Goal: Task Accomplishment & Management: Use online tool/utility

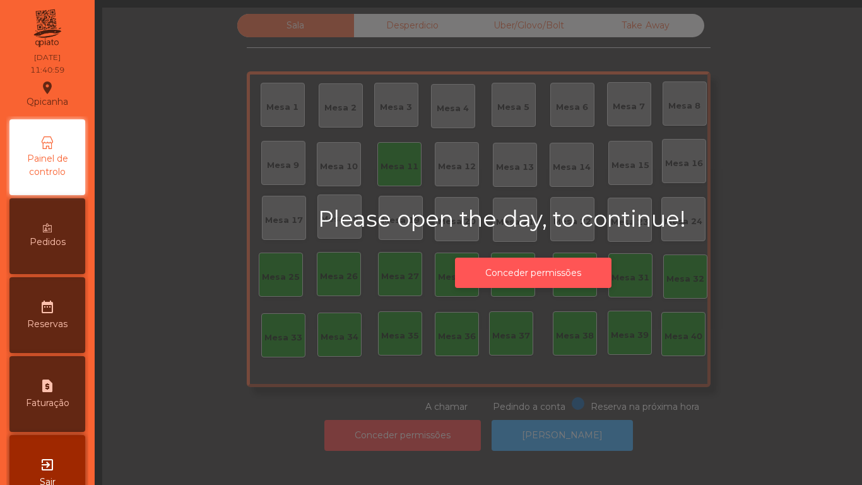
click at [541, 276] on button "Conceder permissões" at bounding box center [533, 272] width 156 height 31
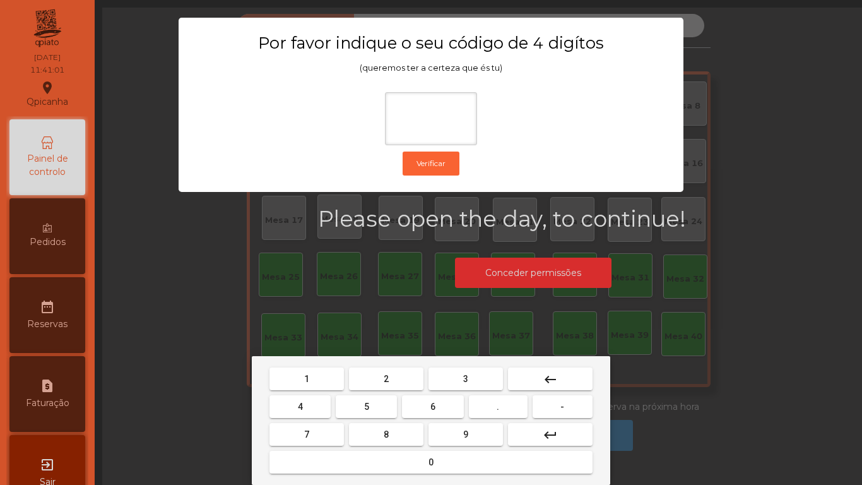
click at [309, 360] on div "1 2 3 keyboard_backspace 4 5 6 . - 7 8 9 keyboard_return 0" at bounding box center [431, 420] width 358 height 129
click at [472, 427] on button "9" at bounding box center [465, 434] width 74 height 23
click at [312, 423] on button "7" at bounding box center [306, 434] width 74 height 23
click at [428, 463] on span "0" at bounding box center [430, 462] width 5 height 10
type input "***"
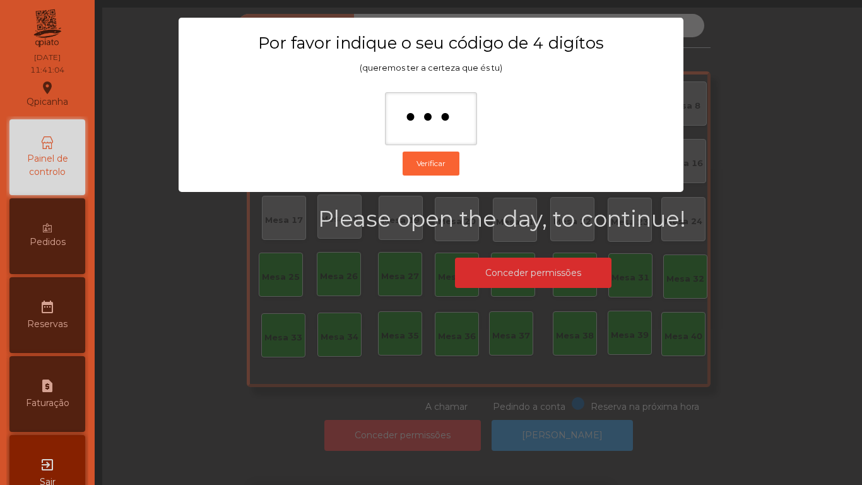
click at [666, 309] on ngb-modal-window "Por favor indique o seu código de 4 digítos (queremos ter a certeza que és tu) …" at bounding box center [430, 242] width 819 height 485
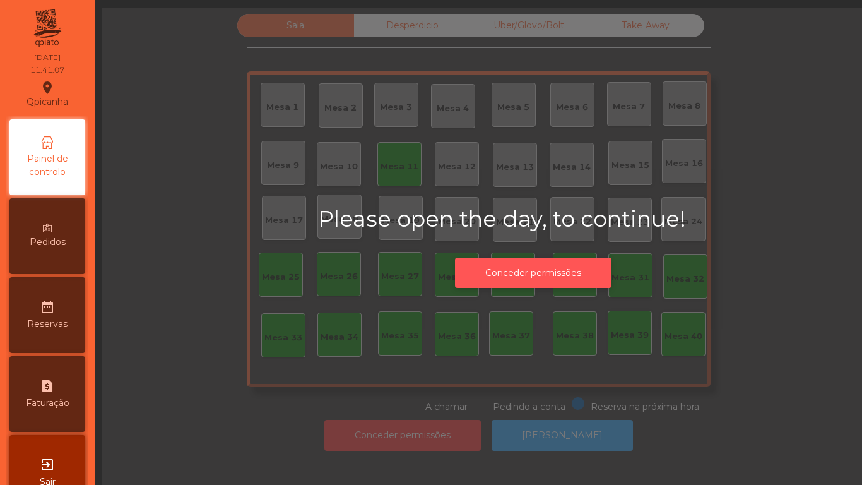
click at [536, 264] on button "Conceder permissões" at bounding box center [533, 272] width 156 height 31
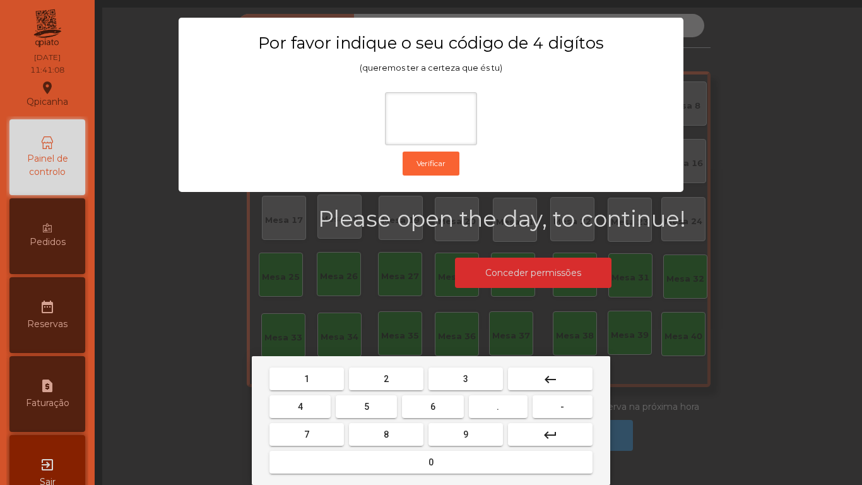
click at [307, 377] on span "1" at bounding box center [306, 379] width 5 height 10
click at [456, 428] on button "9" at bounding box center [465, 434] width 74 height 23
click at [301, 396] on button "4" at bounding box center [299, 406] width 61 height 23
click at [431, 460] on span "0" at bounding box center [430, 462] width 5 height 10
type input "****"
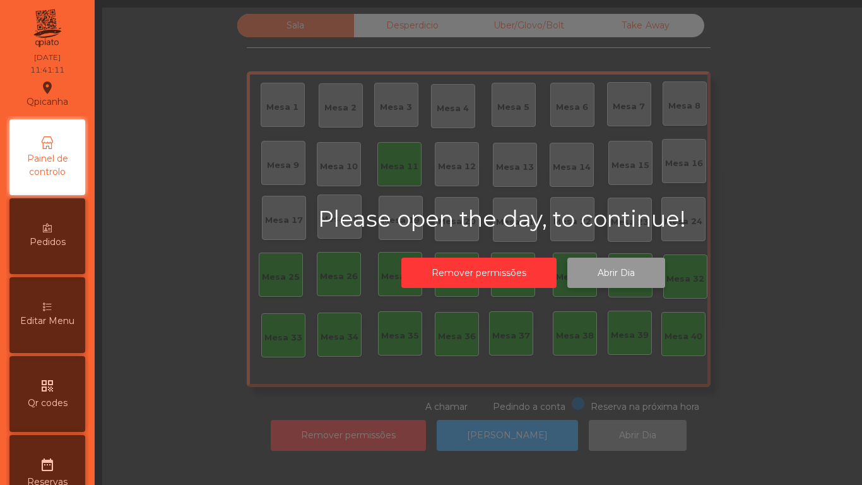
click at [606, 266] on button "Abrir Dia" at bounding box center [616, 272] width 98 height 31
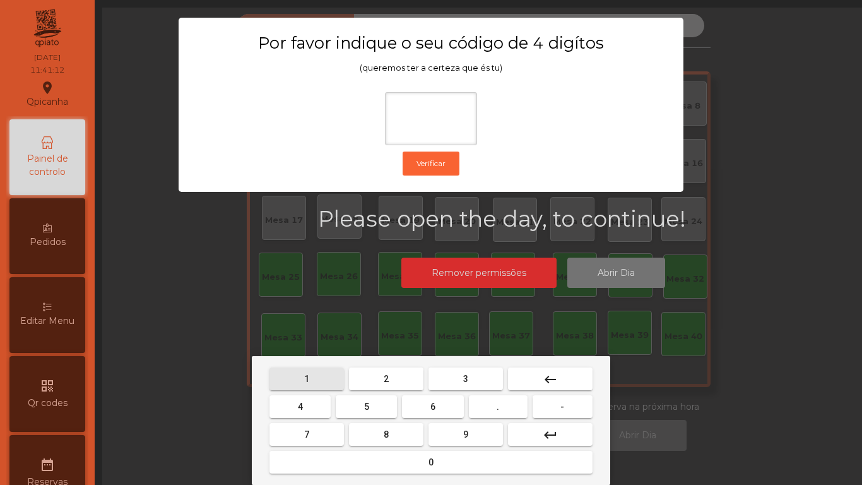
click at [306, 369] on button "1" at bounding box center [306, 378] width 74 height 23
click at [466, 433] on span "9" at bounding box center [465, 434] width 5 height 10
click at [292, 385] on button "1" at bounding box center [306, 378] width 74 height 23
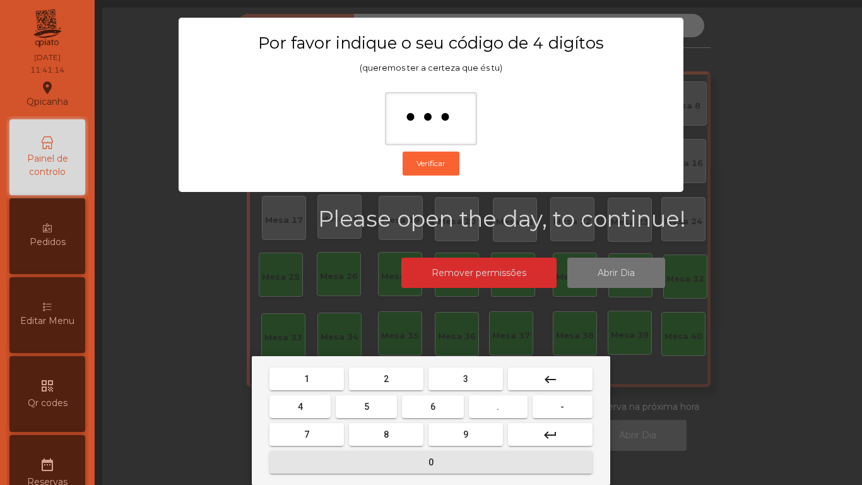
click at [431, 461] on span "0" at bounding box center [430, 462] width 5 height 10
type input "****"
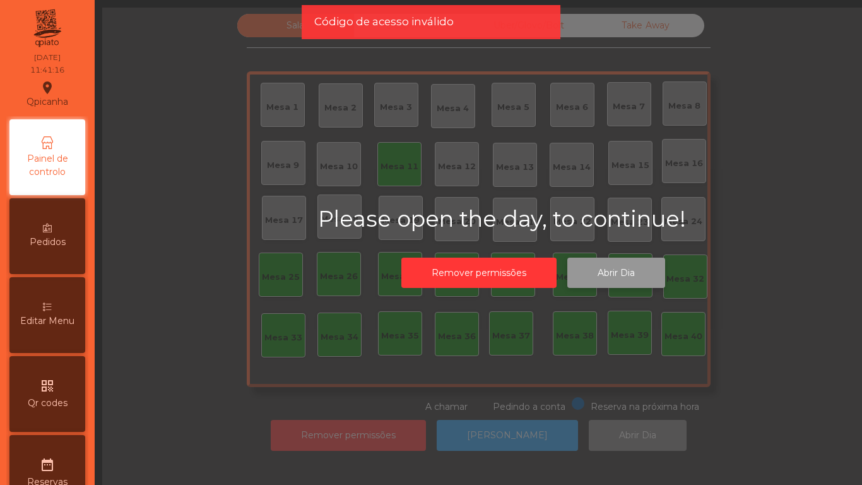
click at [608, 265] on button "Abrir Dia" at bounding box center [616, 272] width 98 height 31
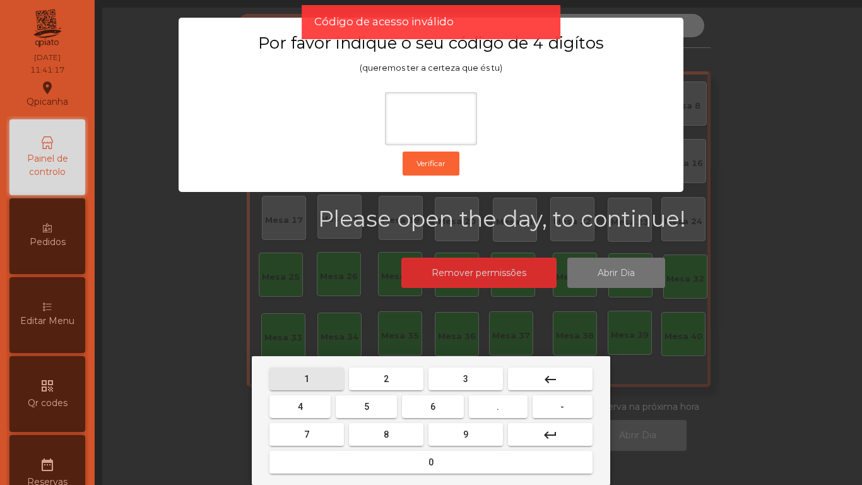
click at [306, 367] on button "1" at bounding box center [306, 378] width 74 height 23
click at [463, 430] on span "9" at bounding box center [465, 434] width 5 height 10
click at [303, 399] on button "4" at bounding box center [299, 406] width 61 height 23
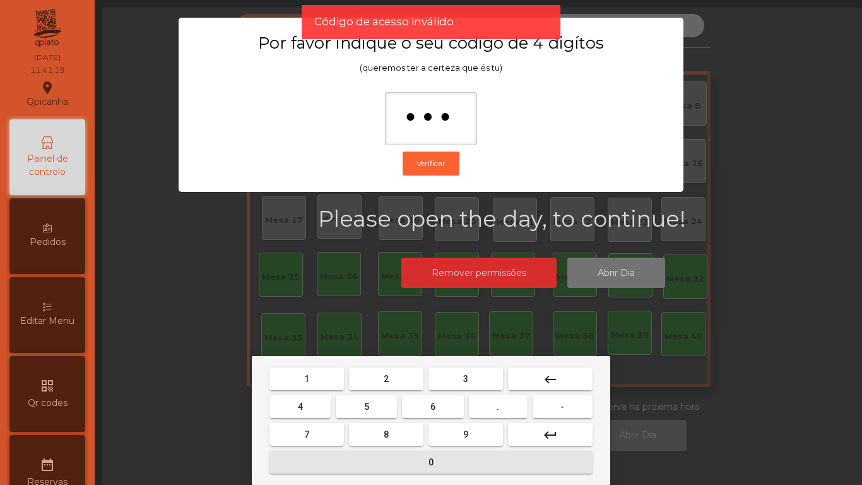
click at [428, 469] on button "0" at bounding box center [430, 462] width 323 height 23
type input "****"
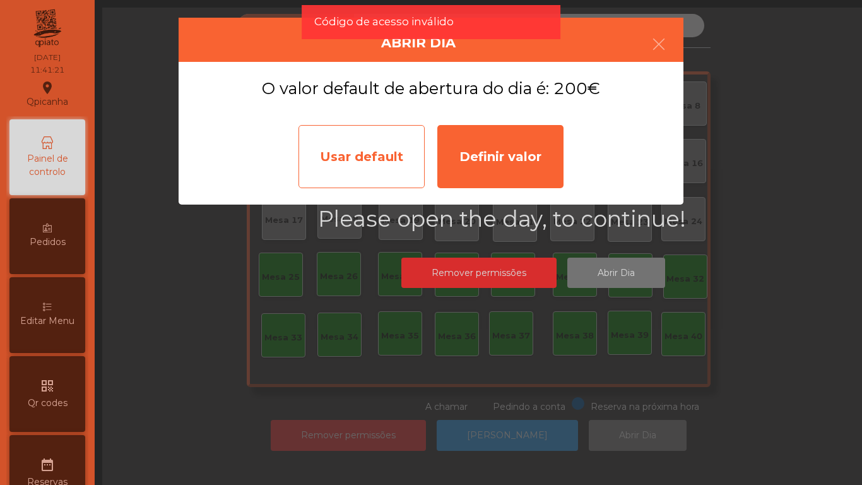
click at [355, 161] on div "Usar default" at bounding box center [361, 156] width 126 height 63
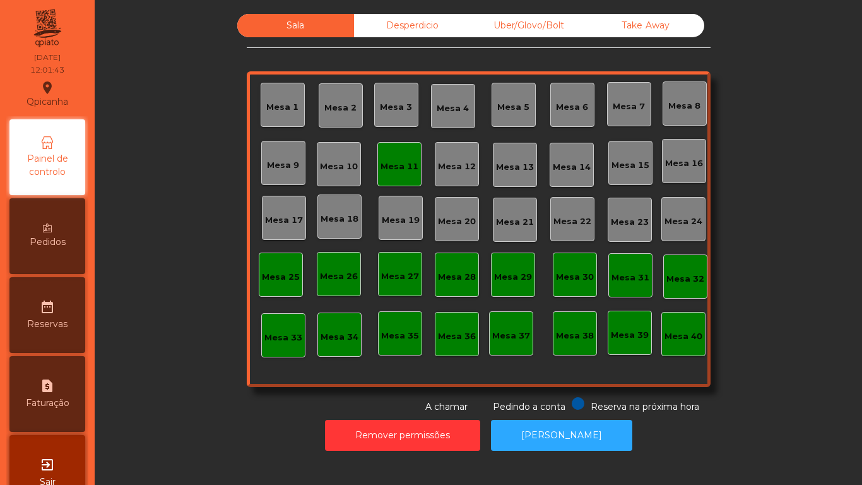
click at [448, 170] on div "Mesa 12" at bounding box center [457, 166] width 38 height 13
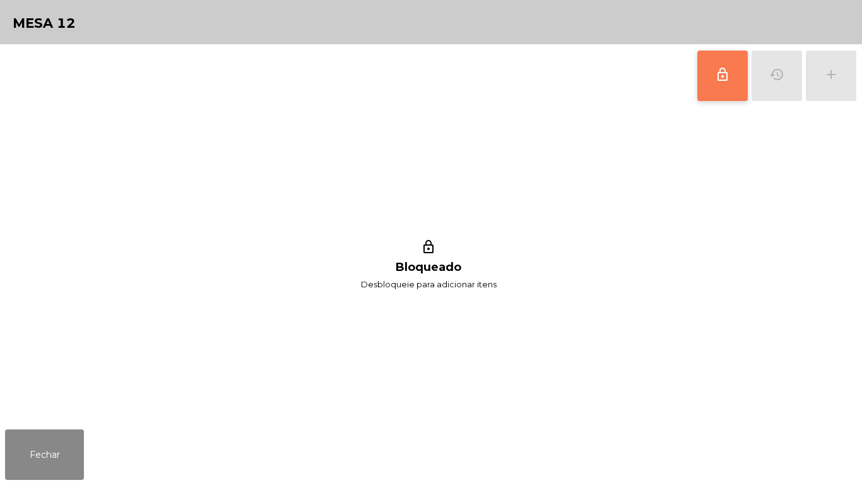
click at [722, 82] on button "lock_outline" at bounding box center [722, 75] width 50 height 50
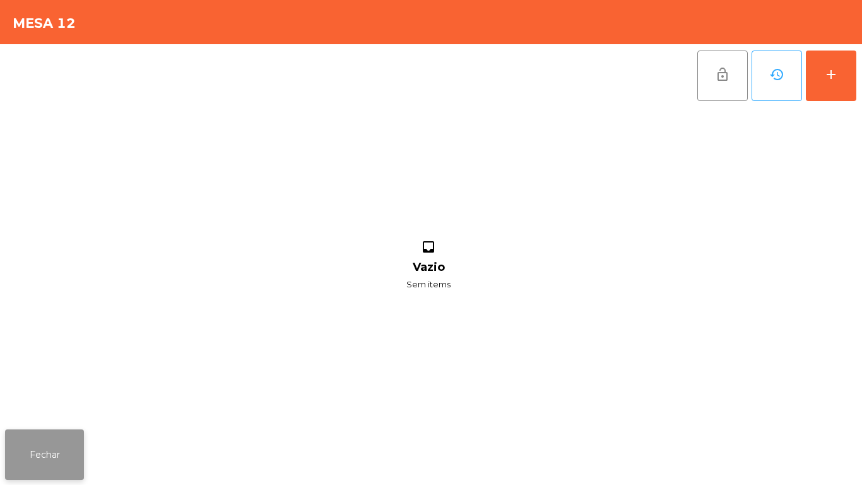
click at [34, 452] on button "Fechar" at bounding box center [44, 454] width 79 height 50
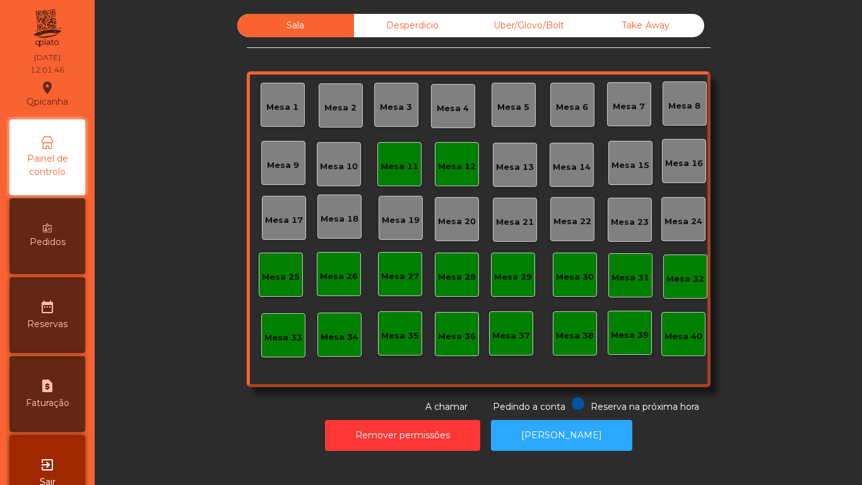
click at [391, 162] on div "Mesa 11" at bounding box center [399, 166] width 38 height 13
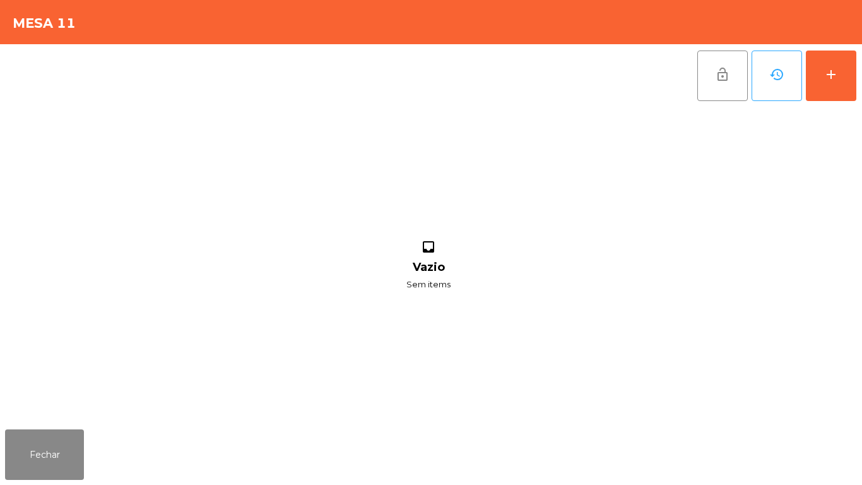
click at [55, 484] on div "Fechar" at bounding box center [431, 454] width 862 height 61
click at [709, 73] on button "lock_open" at bounding box center [722, 75] width 50 height 50
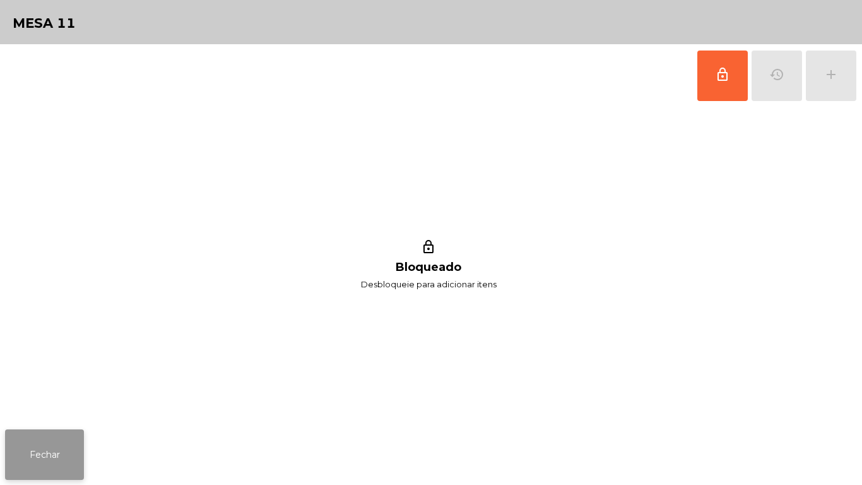
click at [51, 453] on button "Fechar" at bounding box center [44, 454] width 79 height 50
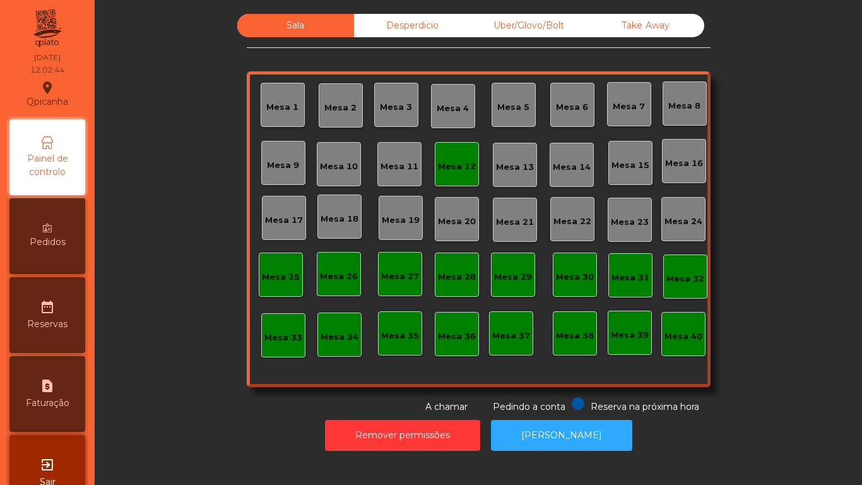
click at [438, 168] on div "Mesa 12" at bounding box center [457, 166] width 38 height 13
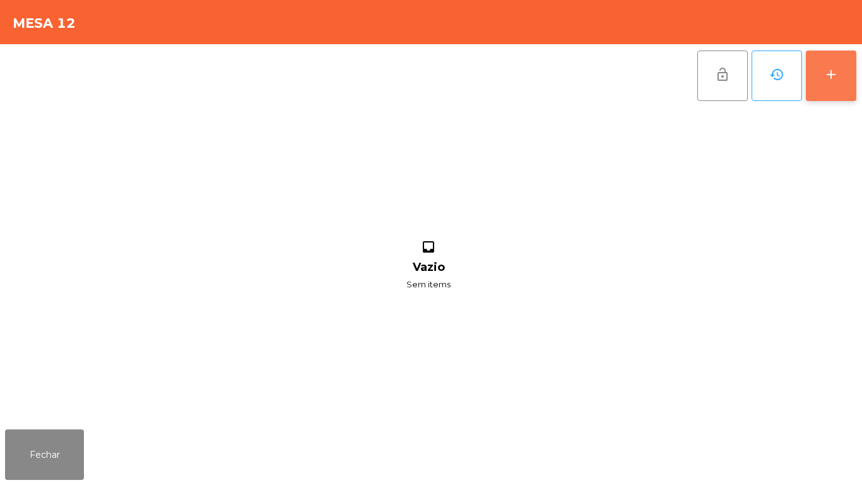
click at [822, 71] on button "add" at bounding box center [831, 75] width 50 height 50
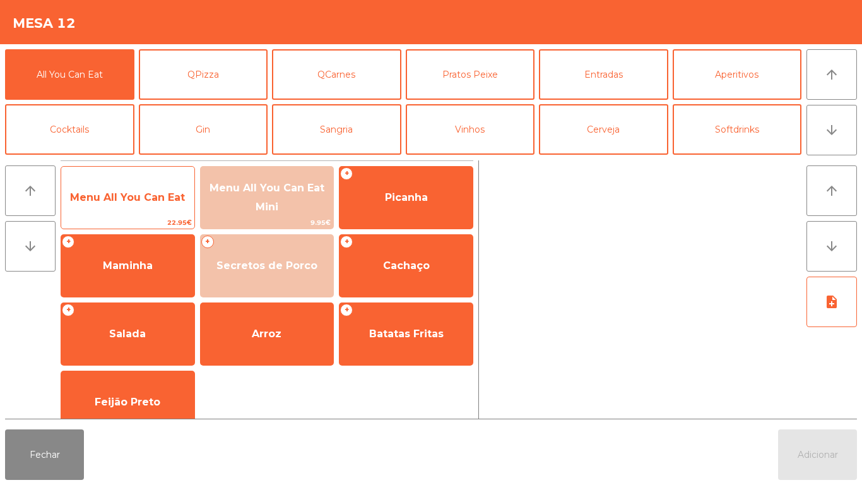
click at [115, 197] on span "Menu All You Can Eat" at bounding box center [127, 197] width 115 height 12
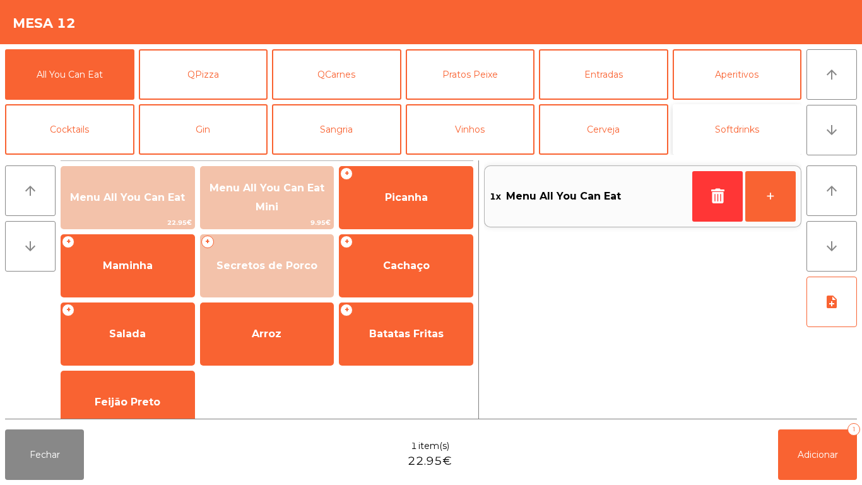
click at [727, 134] on button "Softdrinks" at bounding box center [737, 129] width 129 height 50
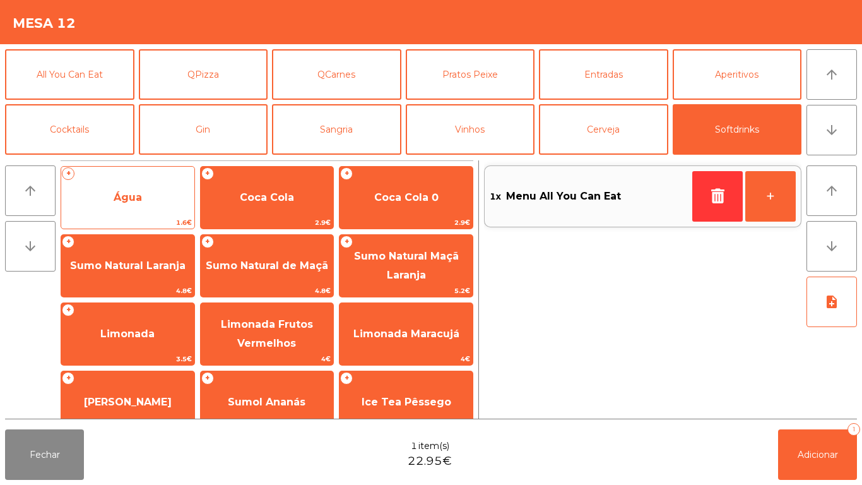
click at [151, 184] on span "Água" at bounding box center [127, 197] width 133 height 34
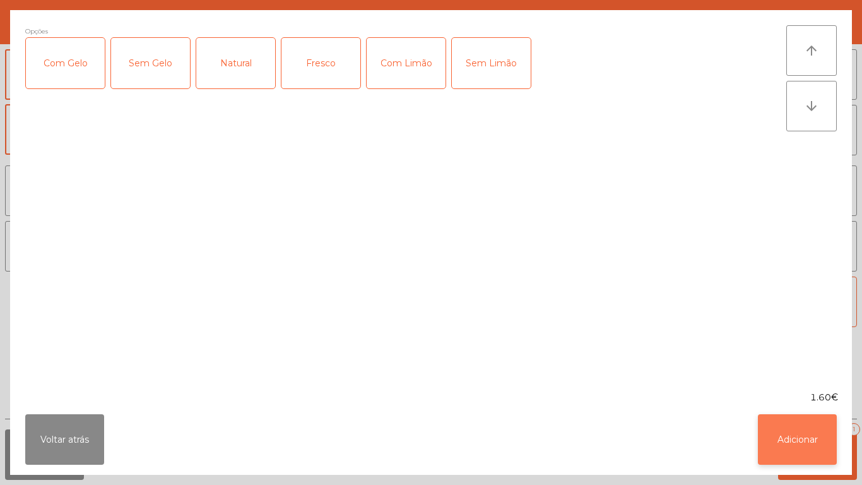
click at [788, 439] on button "Adicionar" at bounding box center [797, 439] width 79 height 50
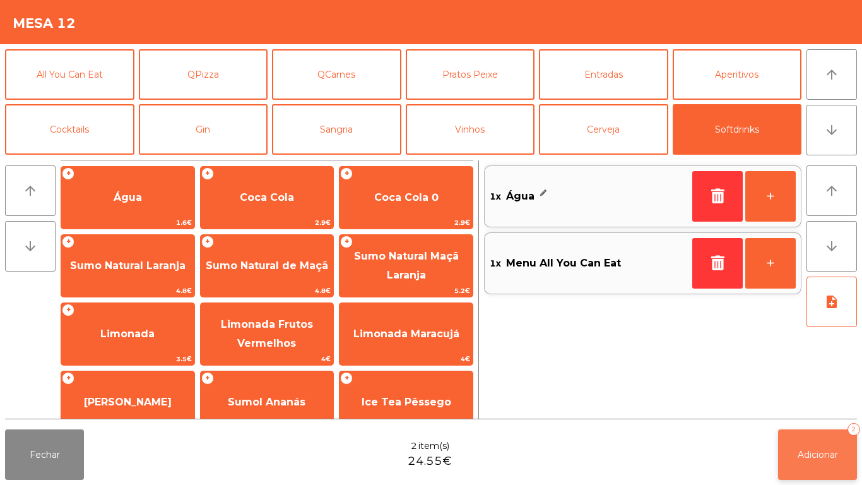
click at [803, 433] on button "Adicionar 2" at bounding box center [817, 454] width 79 height 50
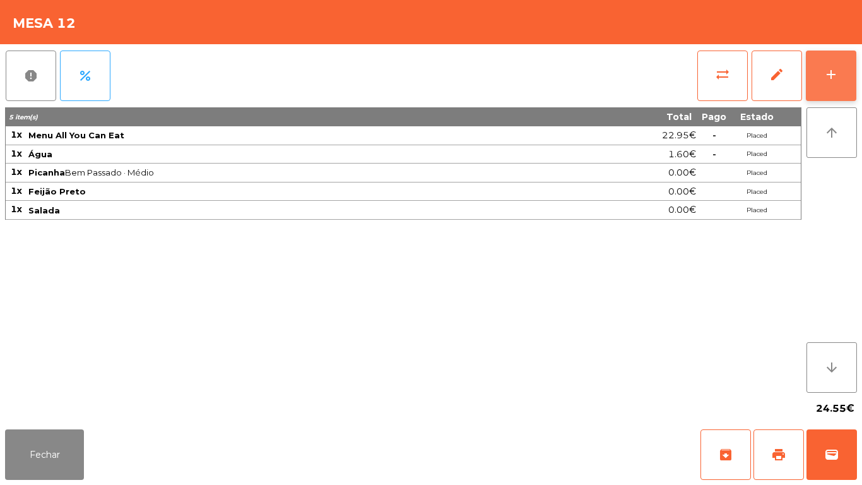
click at [839, 76] on button "add" at bounding box center [831, 75] width 50 height 50
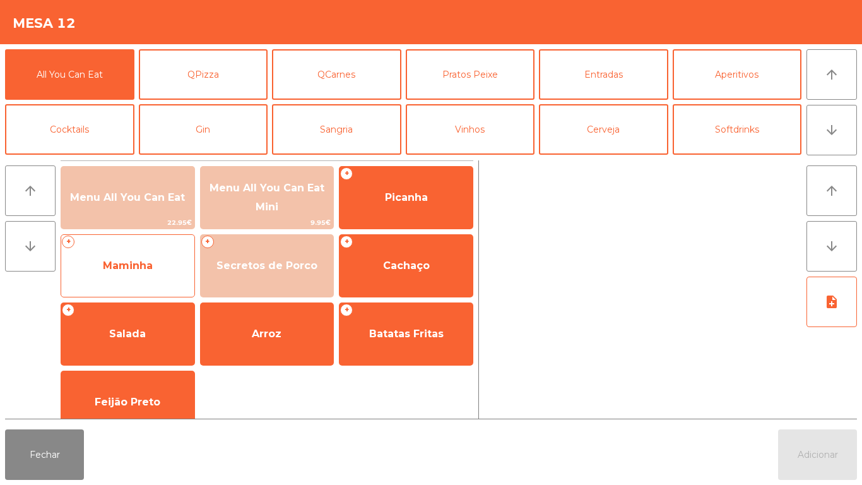
click at [139, 278] on span "Maminha" at bounding box center [127, 266] width 133 height 34
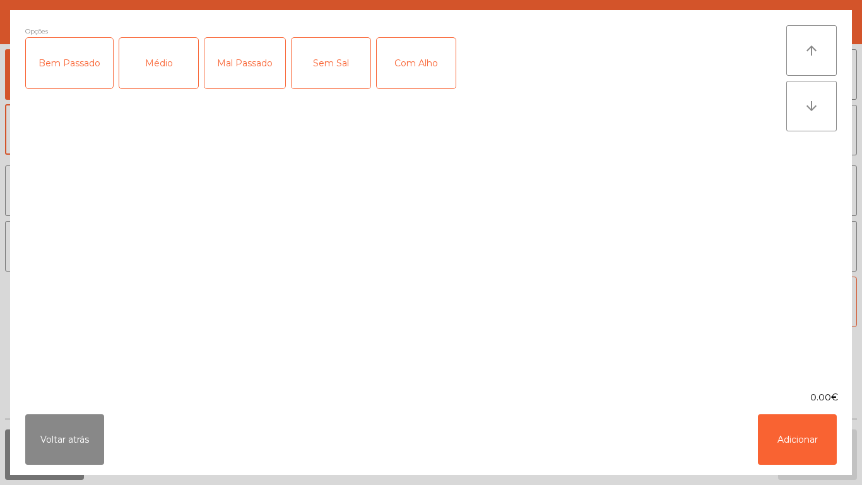
click at [148, 75] on div "Médio" at bounding box center [158, 63] width 79 height 50
click at [94, 78] on div "Bem Passado" at bounding box center [69, 63] width 87 height 50
click at [410, 73] on div "Com Alho" at bounding box center [416, 63] width 79 height 50
click at [793, 433] on button "Adicionar" at bounding box center [797, 439] width 79 height 50
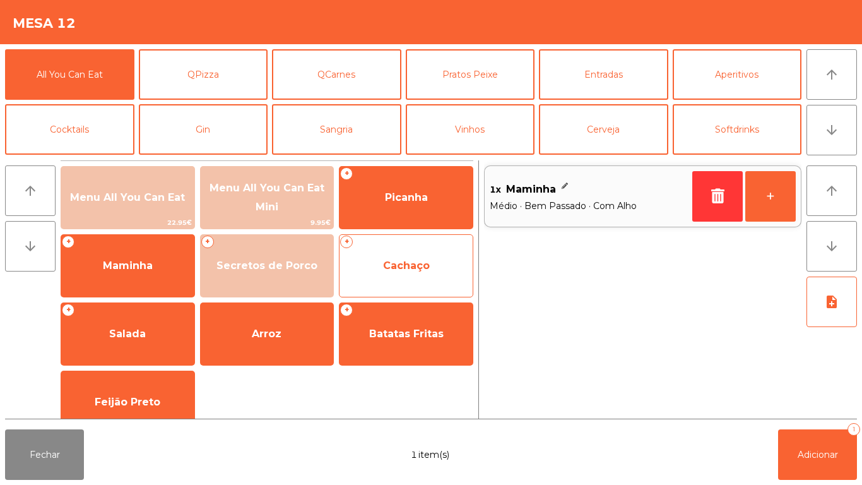
click at [417, 272] on span "Cachaço" at bounding box center [405, 266] width 133 height 34
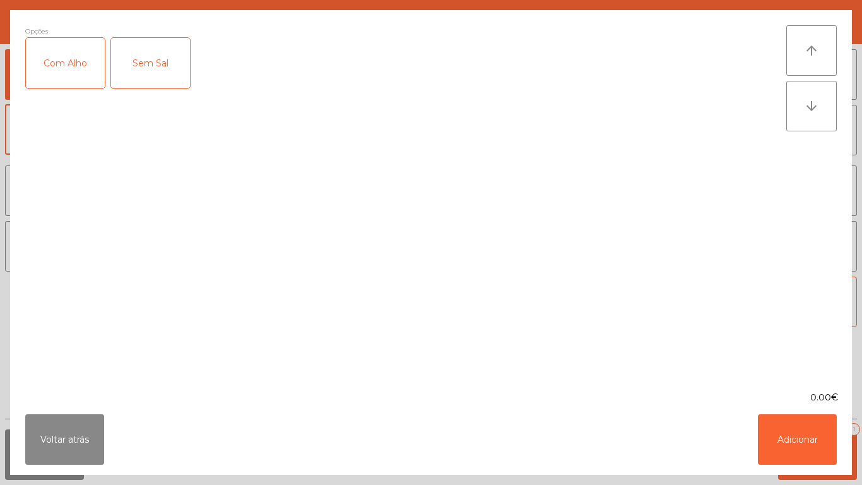
click at [74, 64] on div "Com Alho" at bounding box center [65, 63] width 79 height 50
click at [813, 443] on button "Adicionar" at bounding box center [797, 439] width 79 height 50
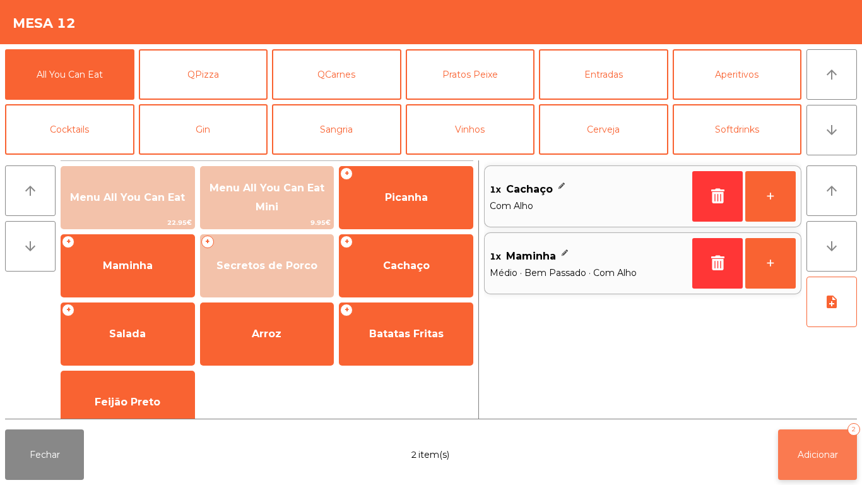
click at [827, 447] on button "Adicionar 2" at bounding box center [817, 454] width 79 height 50
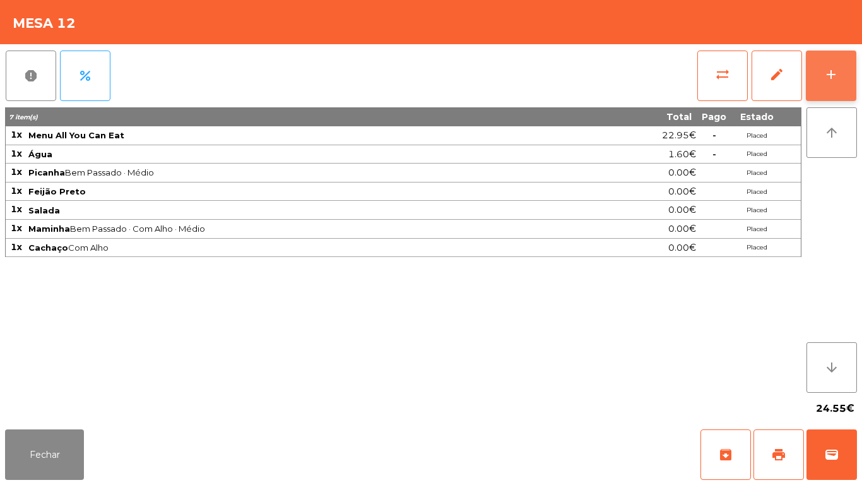
click at [828, 71] on div "add" at bounding box center [830, 74] width 15 height 15
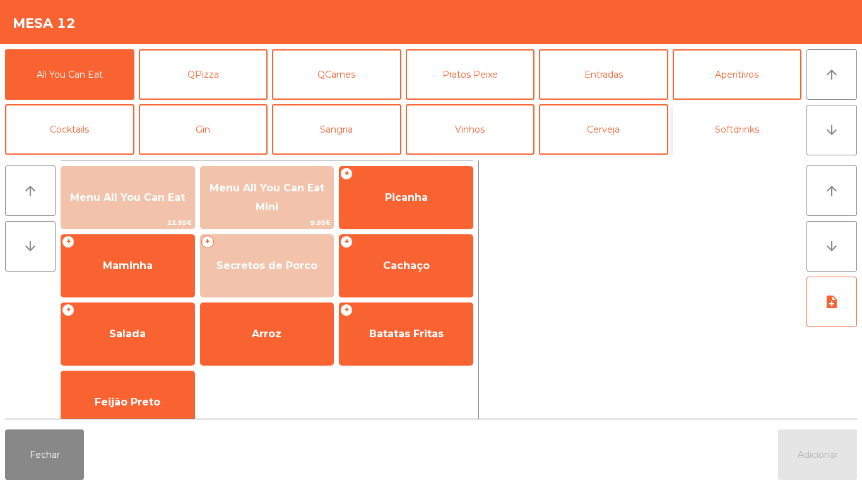
click at [721, 137] on button "Softdrinks" at bounding box center [737, 129] width 129 height 50
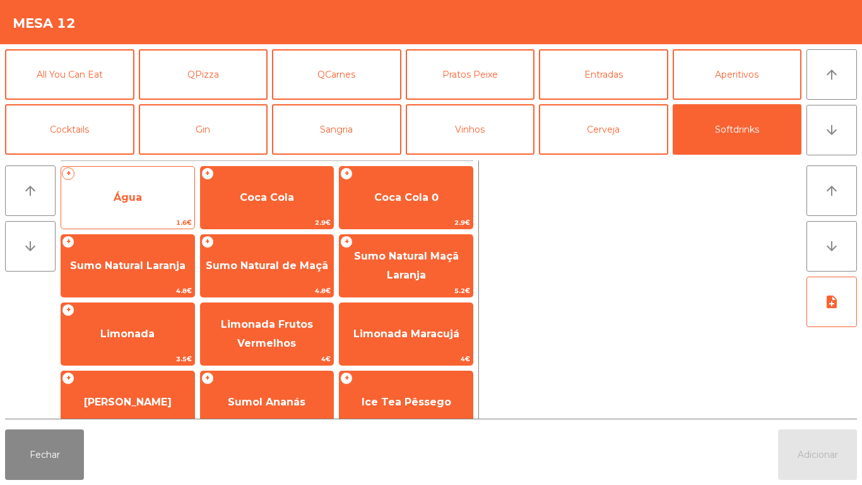
click at [155, 188] on span "Água" at bounding box center [127, 197] width 133 height 34
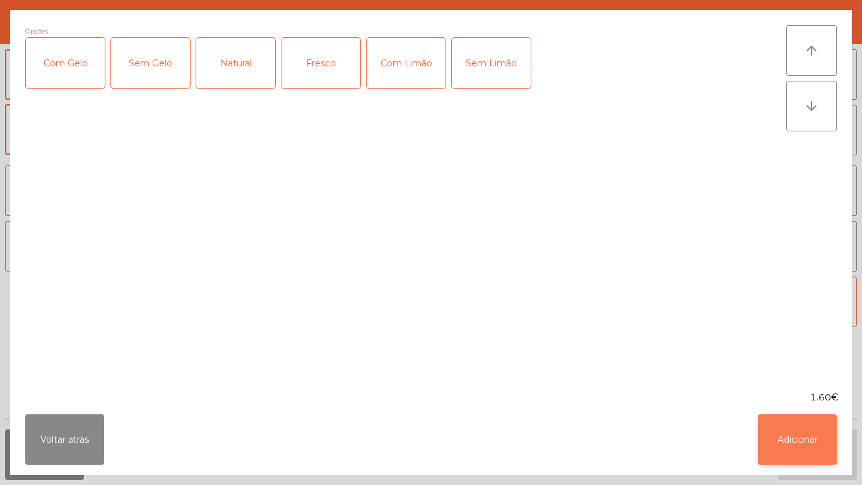
click at [794, 430] on button "Adicionar" at bounding box center [797, 439] width 79 height 50
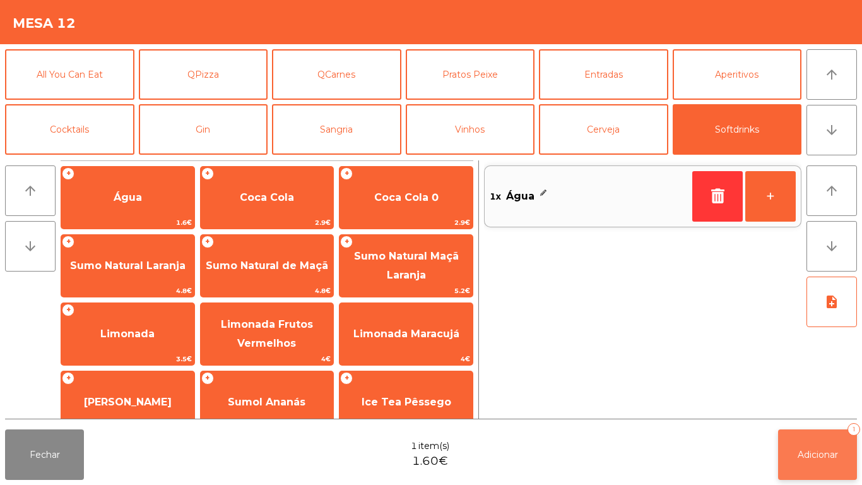
click at [811, 465] on button "Adicionar 1" at bounding box center [817, 454] width 79 height 50
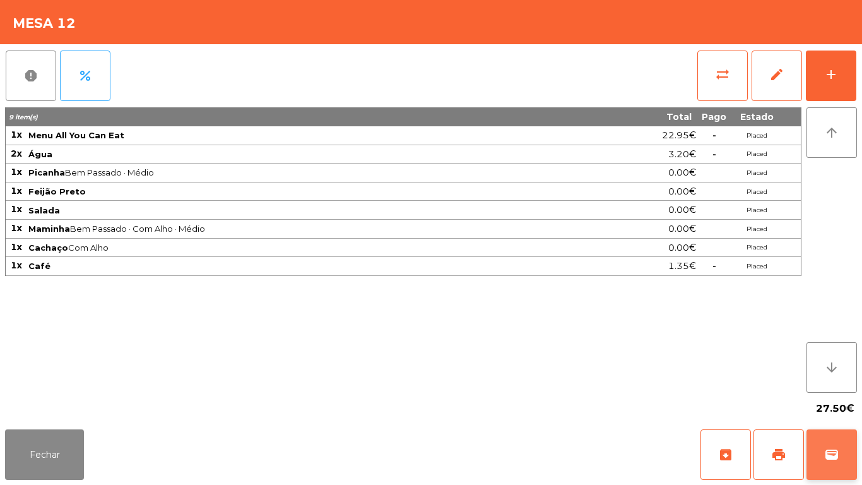
click at [831, 436] on button "wallet" at bounding box center [831, 454] width 50 height 50
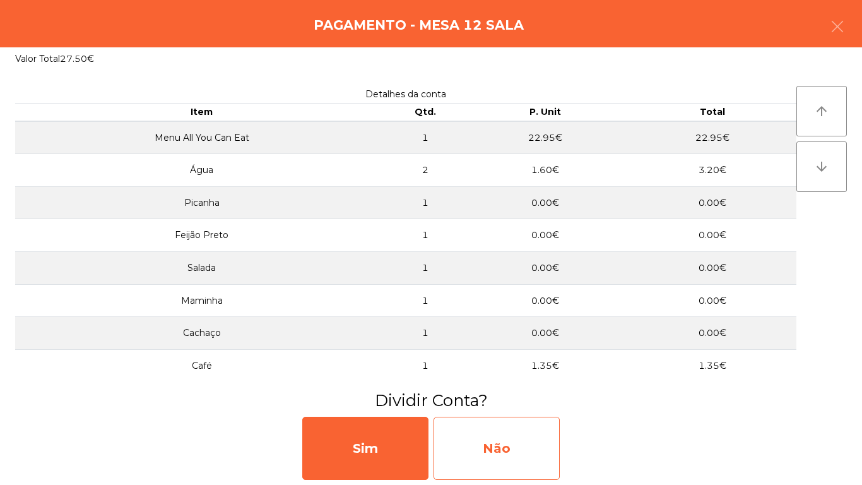
click at [502, 448] on div "Não" at bounding box center [496, 447] width 126 height 63
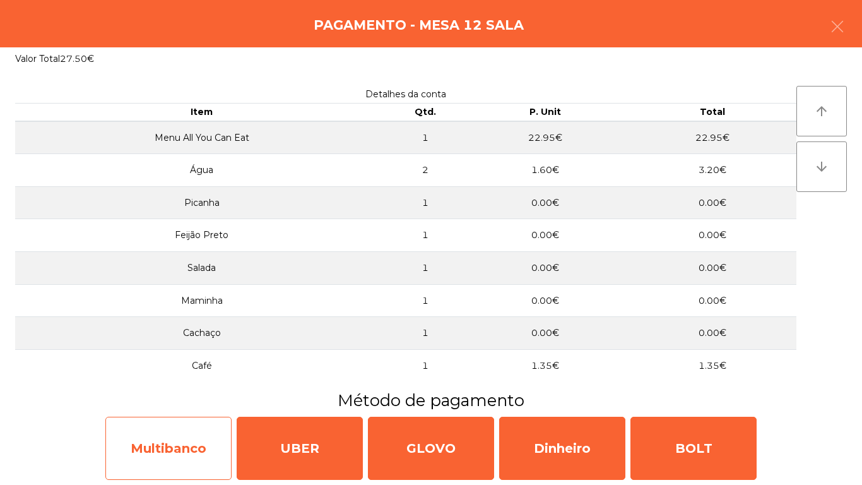
click at [155, 445] on div "Multibanco" at bounding box center [168, 447] width 126 height 63
select select "**"
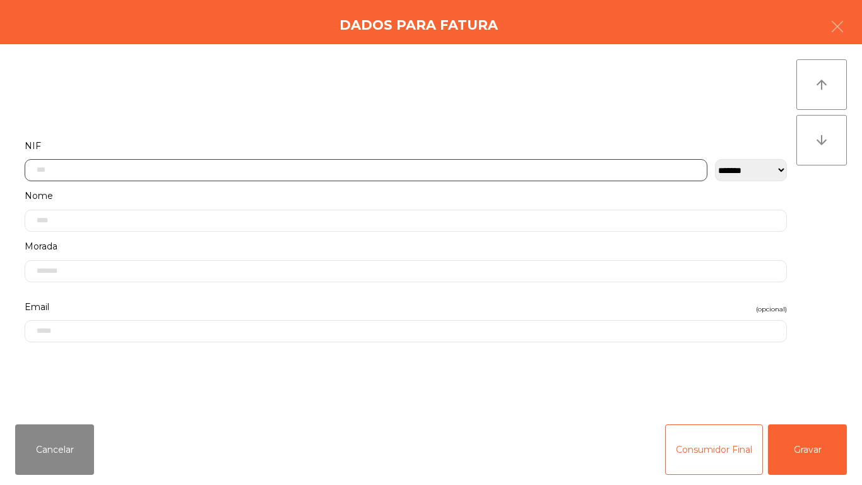
click at [87, 169] on input "text" at bounding box center [366, 170] width 683 height 22
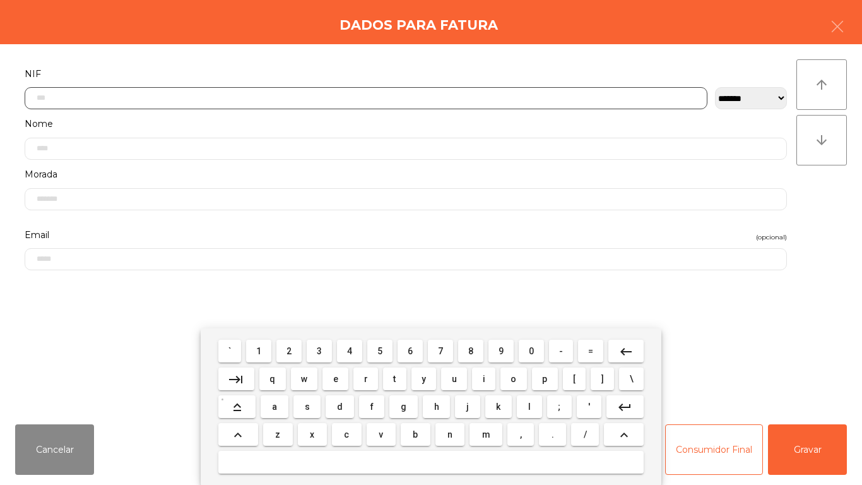
scroll to position [77, 0]
click at [379, 342] on button "5" at bounding box center [379, 350] width 25 height 23
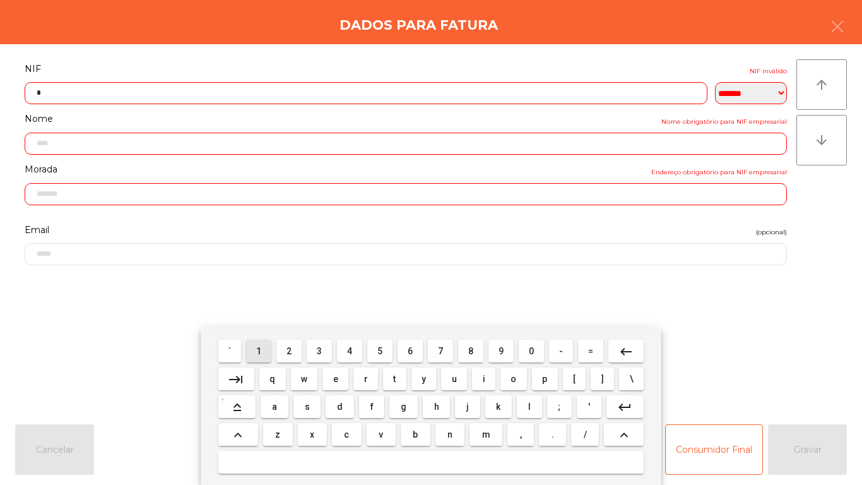
click at [251, 355] on button "1" at bounding box center [258, 350] width 25 height 23
click at [522, 346] on button "0" at bounding box center [531, 350] width 25 height 23
click at [501, 348] on span "9" at bounding box center [500, 351] width 5 height 10
click at [473, 346] on span "8" at bounding box center [470, 351] width 5 height 10
click at [440, 350] on span "7" at bounding box center [440, 351] width 5 height 10
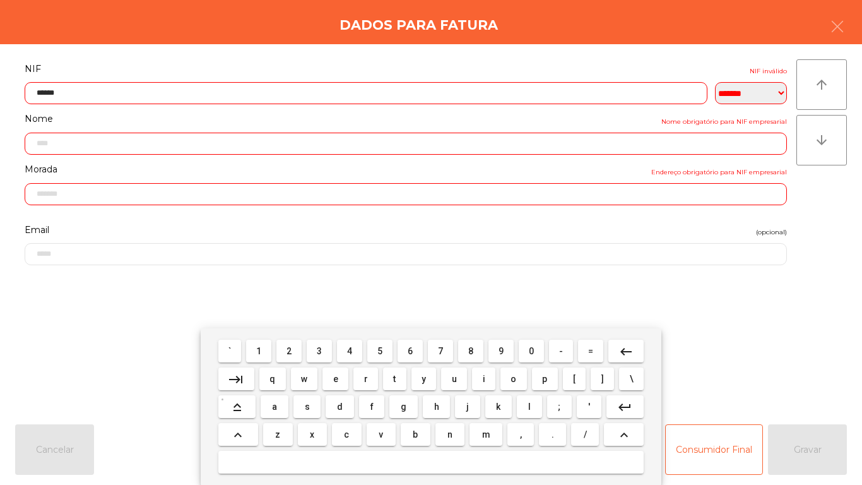
click at [311, 348] on button "3" at bounding box center [319, 350] width 25 height 23
click at [531, 350] on span "0" at bounding box center [531, 351] width 5 height 10
click at [320, 350] on span "3" at bounding box center [319, 351] width 5 height 10
type input "*********"
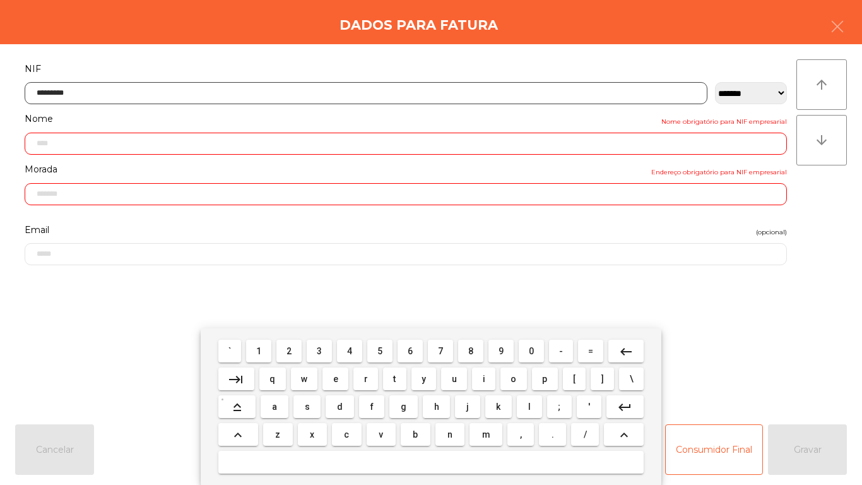
type input "**********"
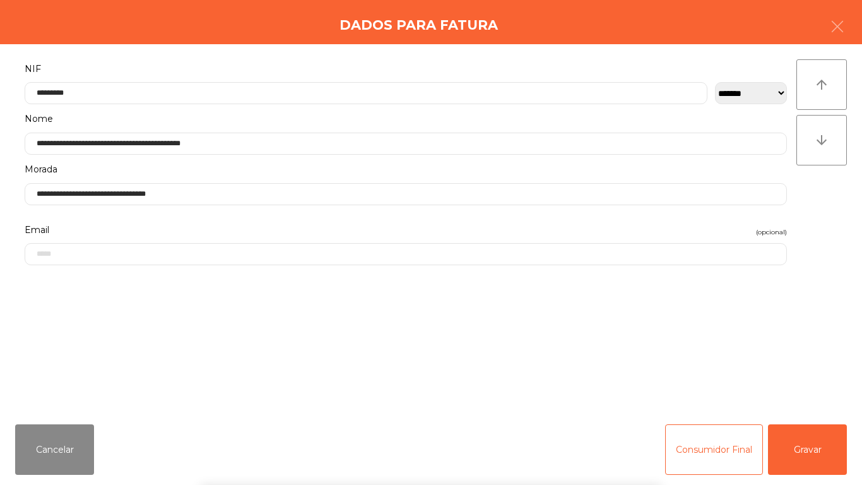
click at [810, 432] on div "` 1 2 3 4 5 6 7 8 9 0 - = keyboard_backspace keyboard_tab q w e r t y u i o p […" at bounding box center [431, 406] width 862 height 156
click at [803, 438] on button "Gravar" at bounding box center [807, 449] width 79 height 50
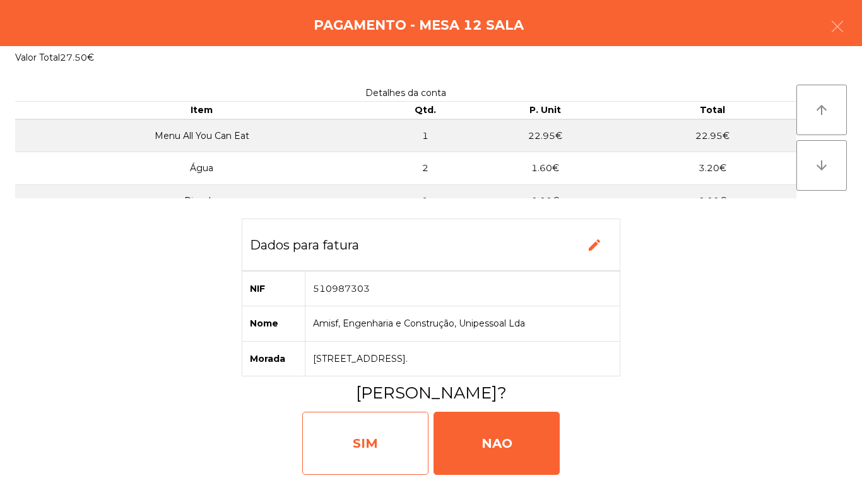
click at [372, 433] on div "SIM" at bounding box center [365, 442] width 126 height 63
